Goal: Task Accomplishment & Management: Manage account settings

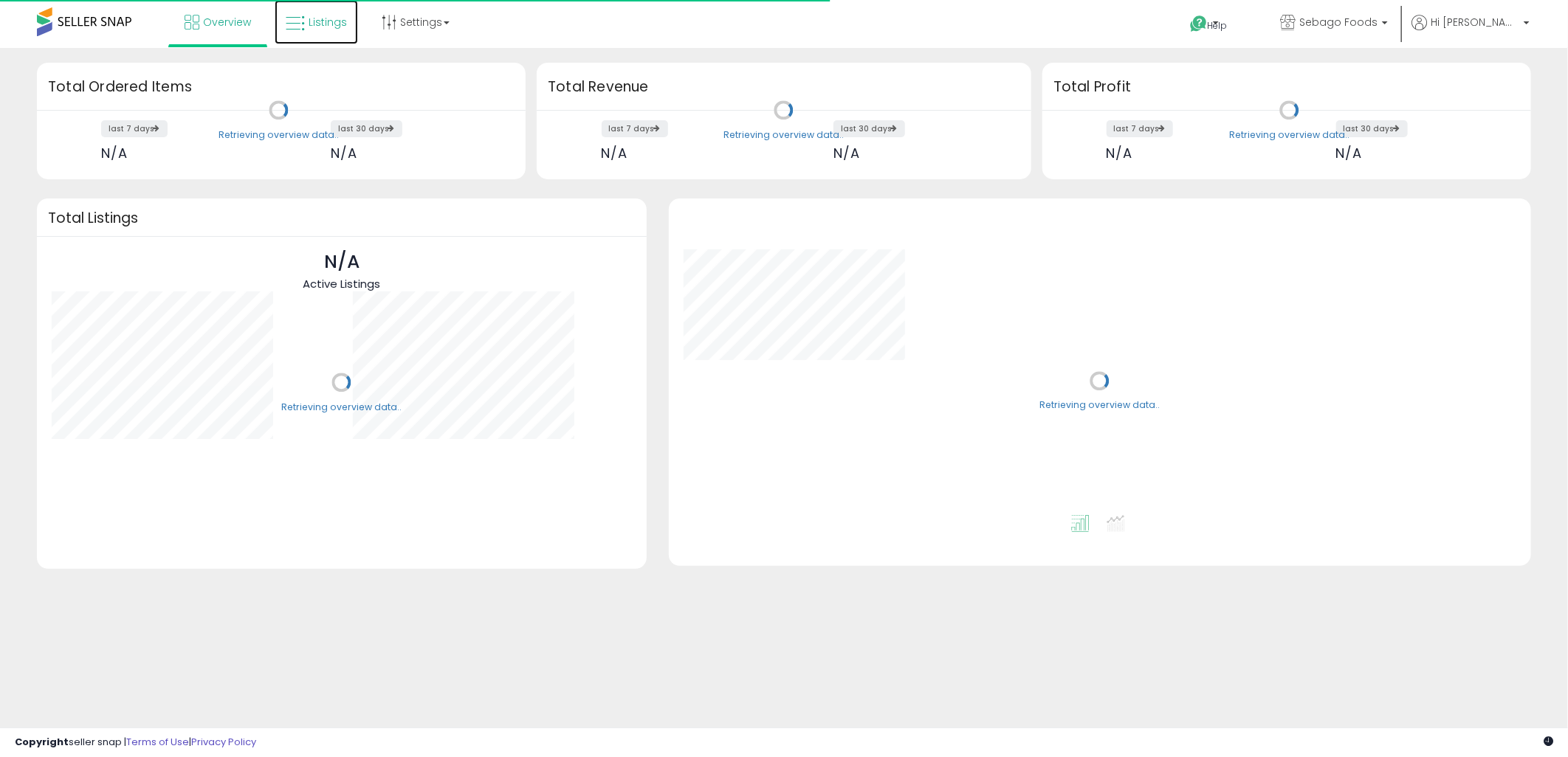
click at [310, 25] on span "Listings" at bounding box center [327, 22] width 39 height 15
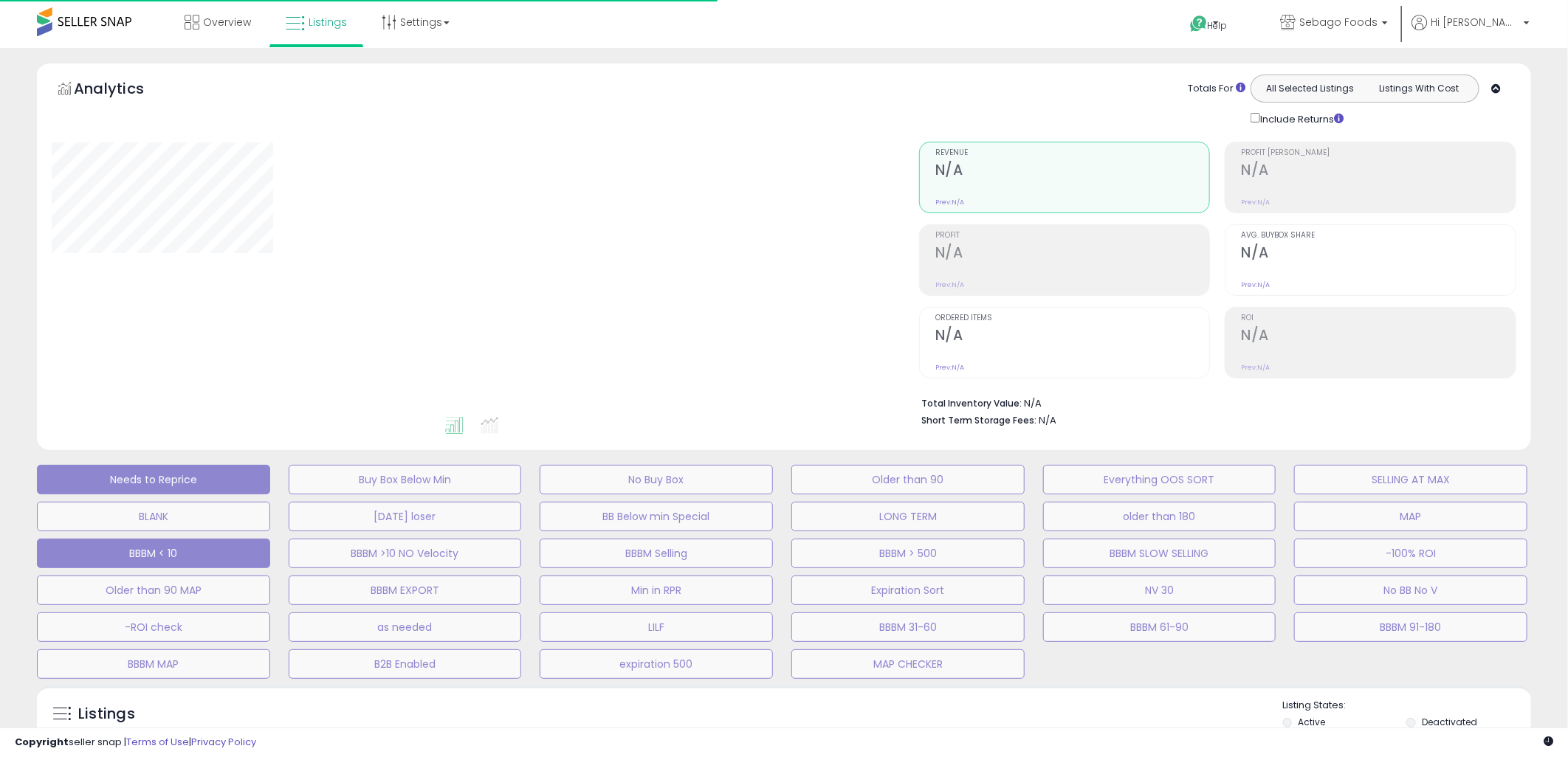
select select "**"
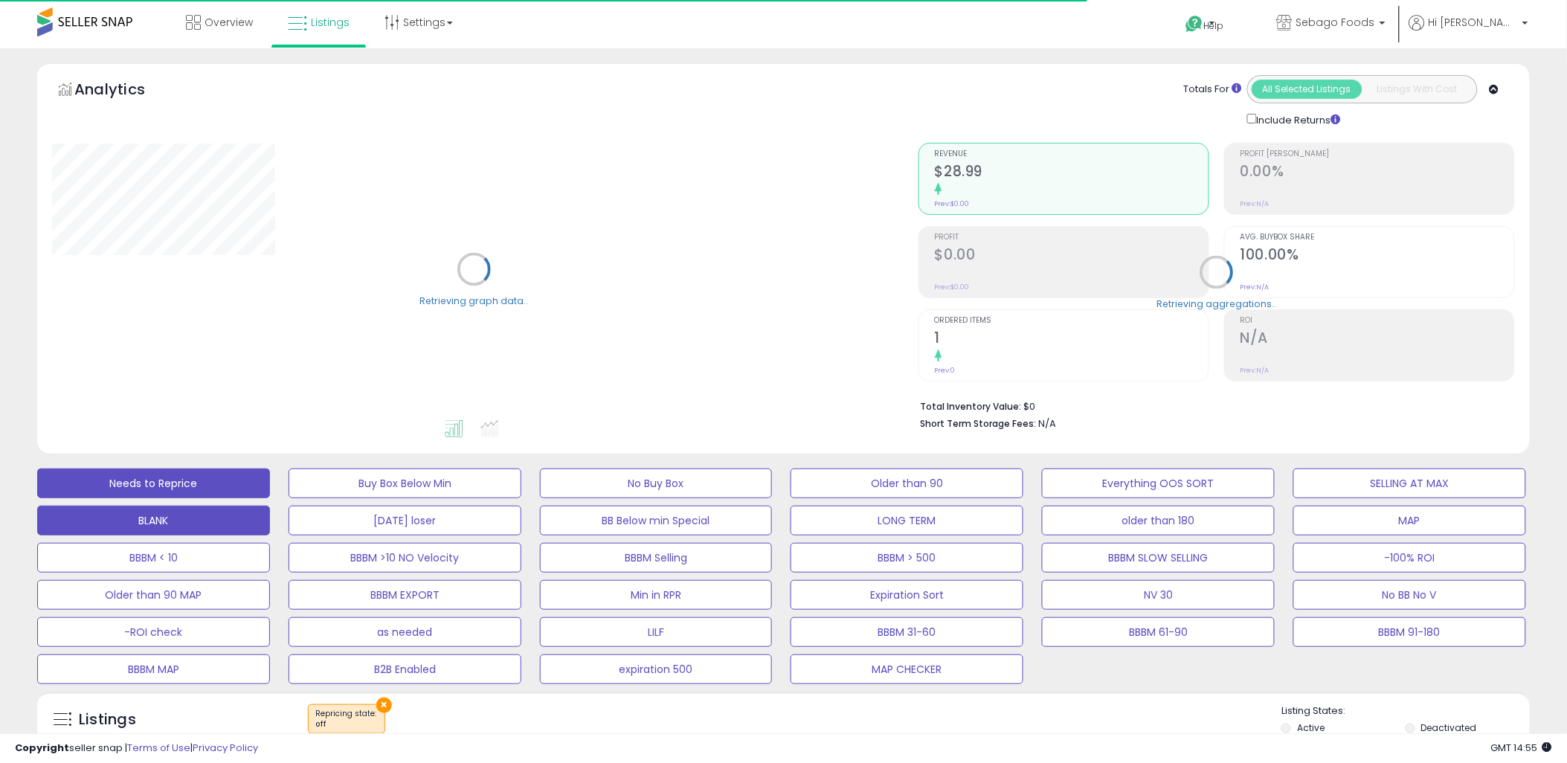
click at [289, 498] on button "BLANK" at bounding box center [405, 484] width 233 height 30
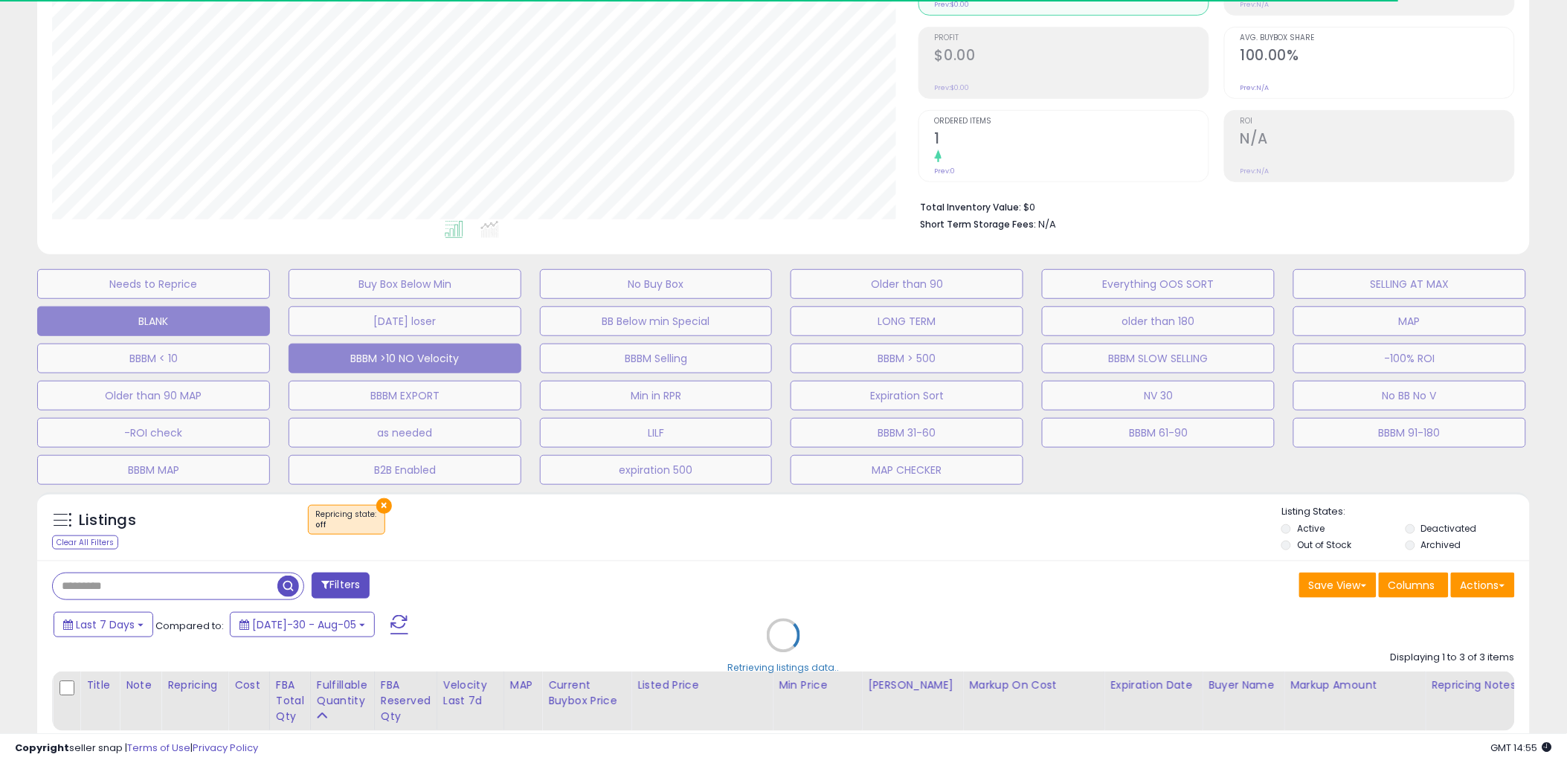
scroll to position [295, 0]
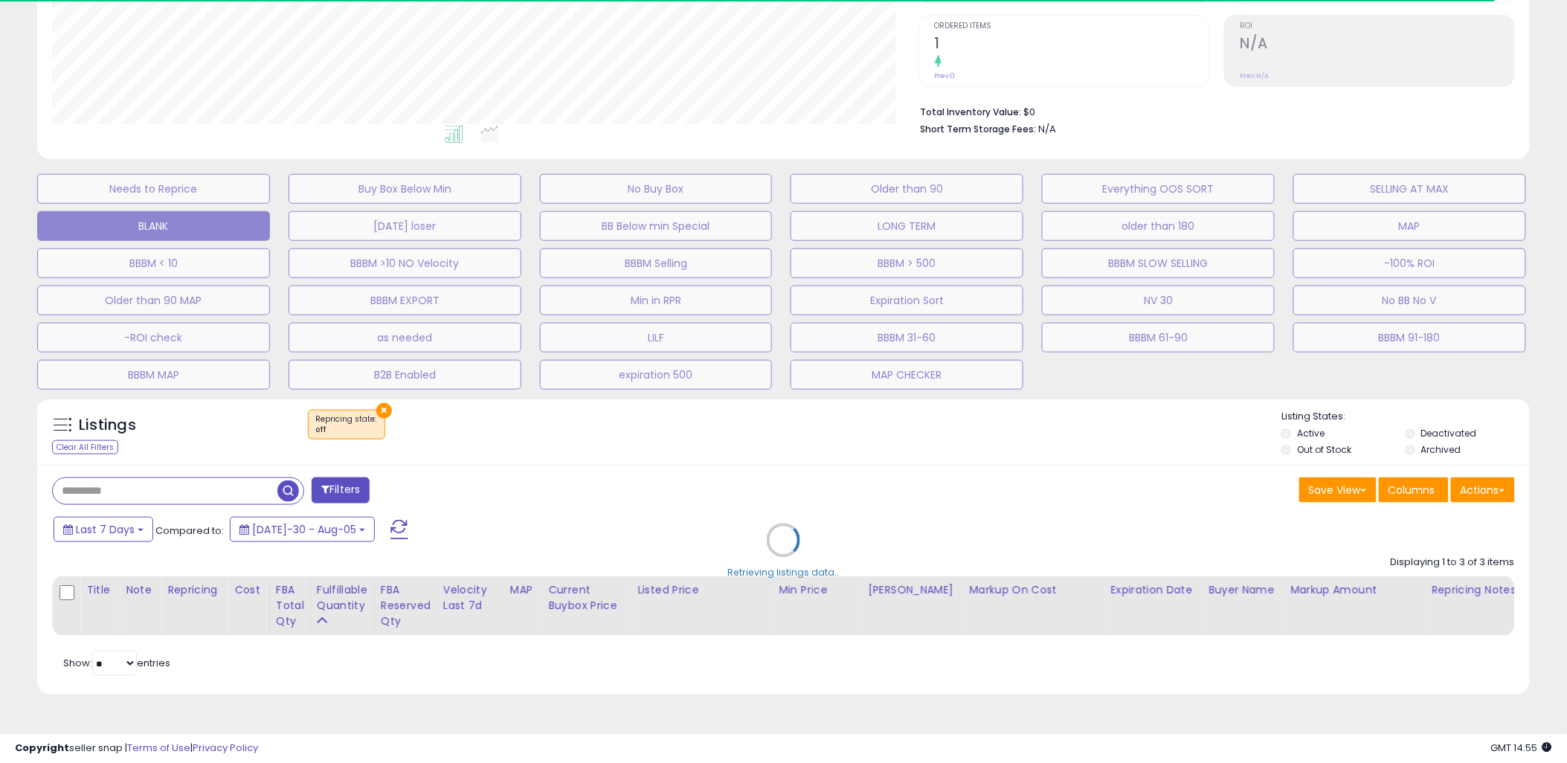
click at [222, 491] on div "Retrieving listings data.." at bounding box center [783, 552] width 1515 height 324
click at [219, 487] on div "Retrieving listings data.." at bounding box center [783, 552] width 1515 height 324
click at [138, 488] on div "Retrieving listings data.." at bounding box center [783, 552] width 1515 height 324
click at [113, 486] on div "Retrieving listings data.." at bounding box center [783, 552] width 1515 height 324
click at [110, 496] on div "Retrieving listings data.." at bounding box center [783, 552] width 1515 height 324
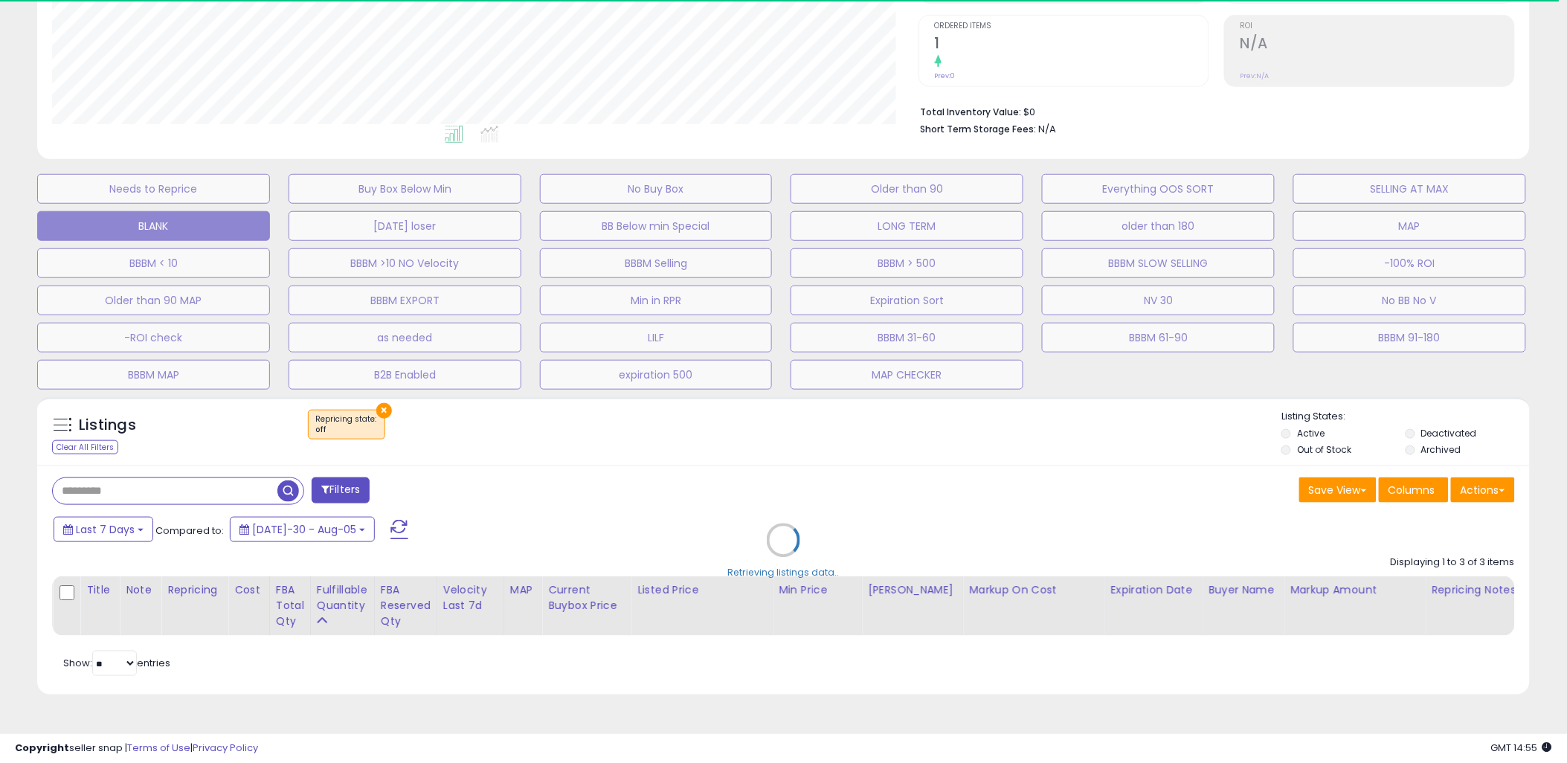
click at [110, 496] on div "Retrieving listings data.." at bounding box center [783, 552] width 1515 height 324
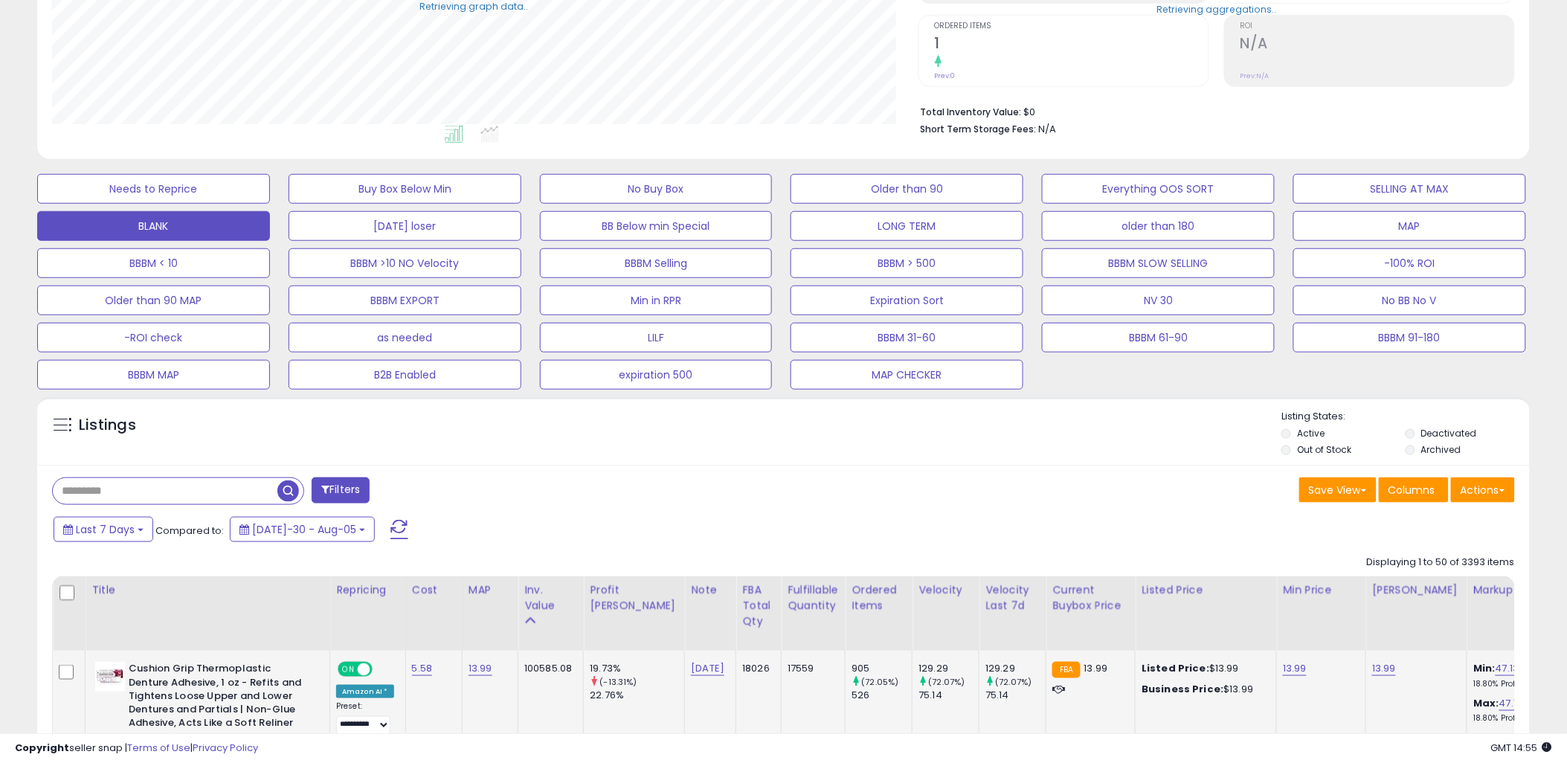
scroll to position [626, 0]
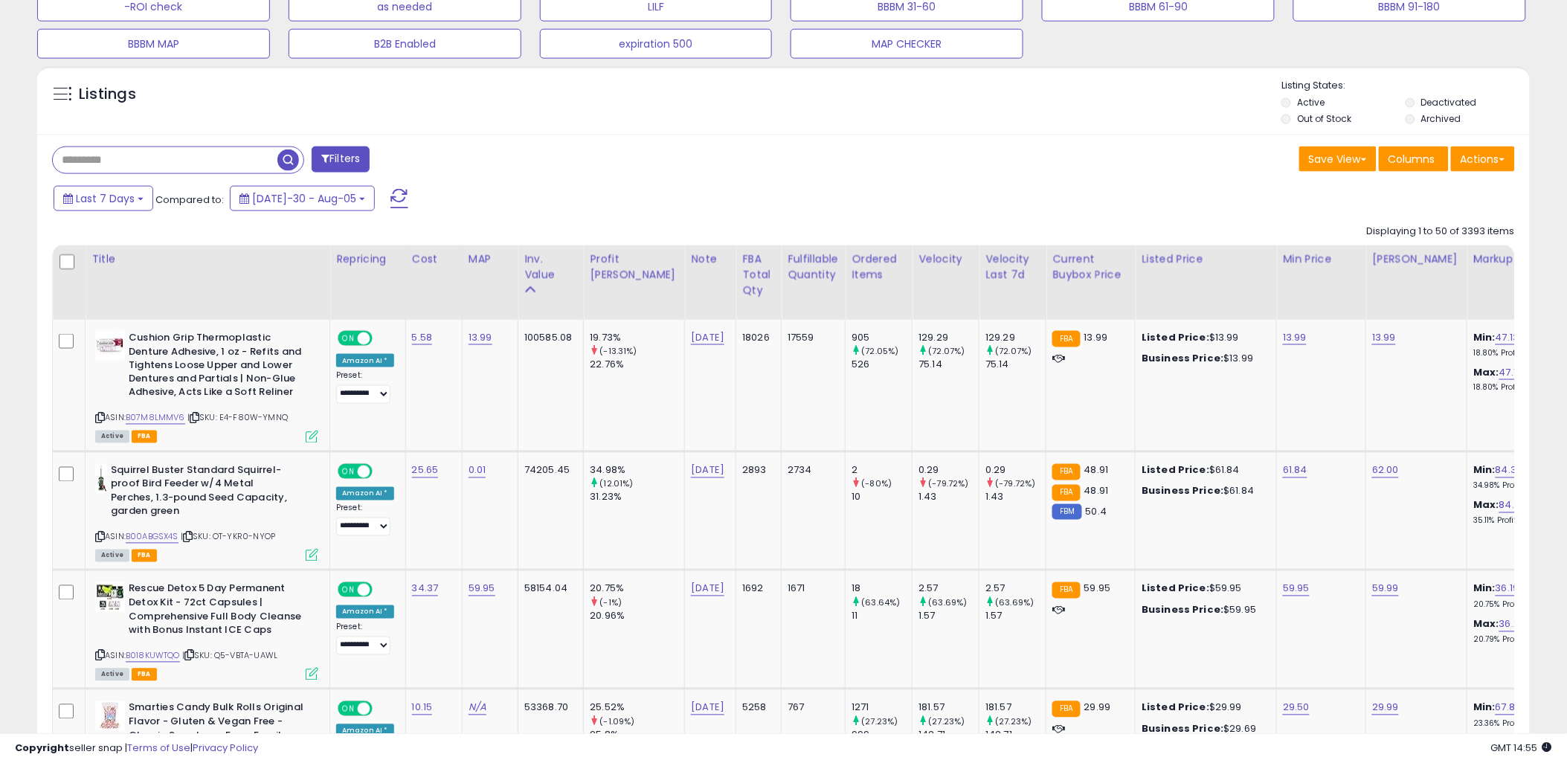
drag, startPoint x: 184, startPoint y: 168, endPoint x: 227, endPoint y: 152, distance: 45.4
click at [183, 168] on input "text" at bounding box center [165, 160] width 225 height 26
paste input "**********"
type input "**********"
click at [434, 161] on span "button" at bounding box center [433, 161] width 22 height 22
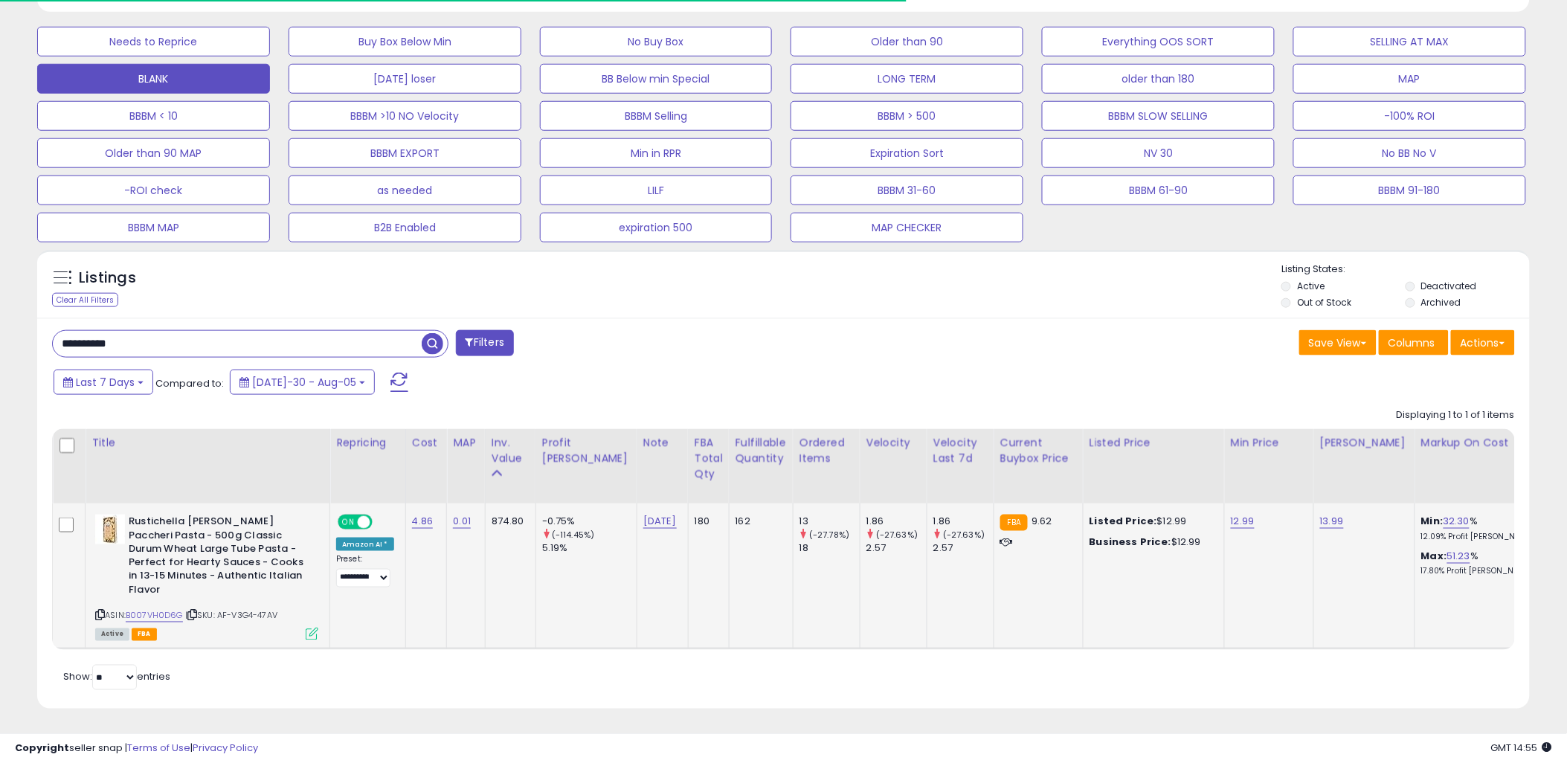
scroll to position [305, 867]
click at [682, 392] on div "Last 7 Days Compared to: [DATE]-30 - Aug-05" at bounding box center [598, 383] width 1097 height 33
